Goal: Find specific page/section: Find specific page/section

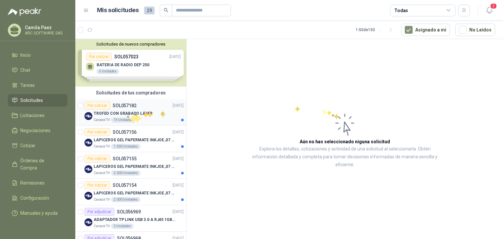
click at [126, 114] on p "TROFEO CON GRABADO LÁSER" at bounding box center [123, 113] width 59 height 6
